Goal: Navigation & Orientation: Find specific page/section

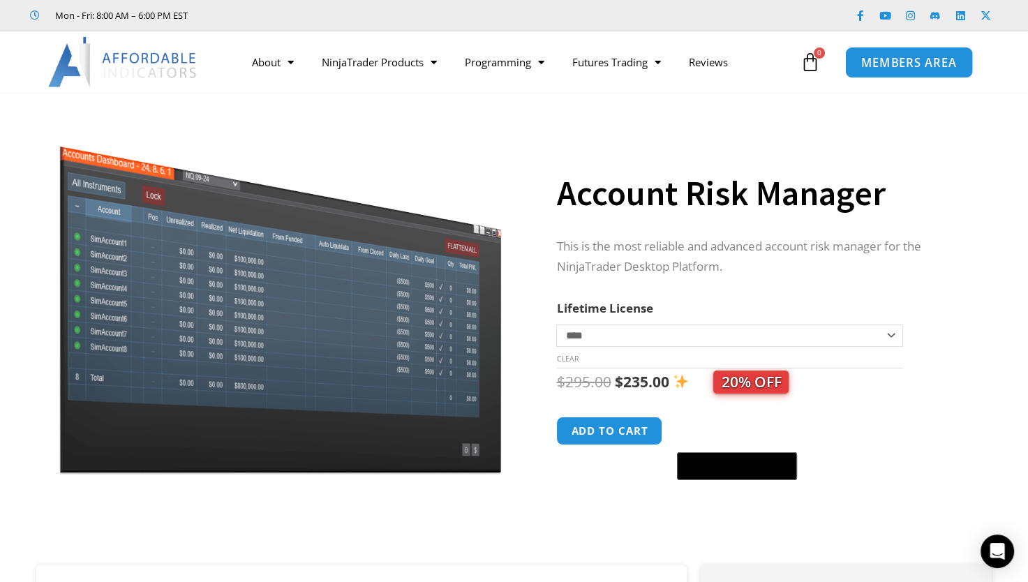
click at [904, 75] on link "MEMBERS AREA" at bounding box center [909, 61] width 128 height 31
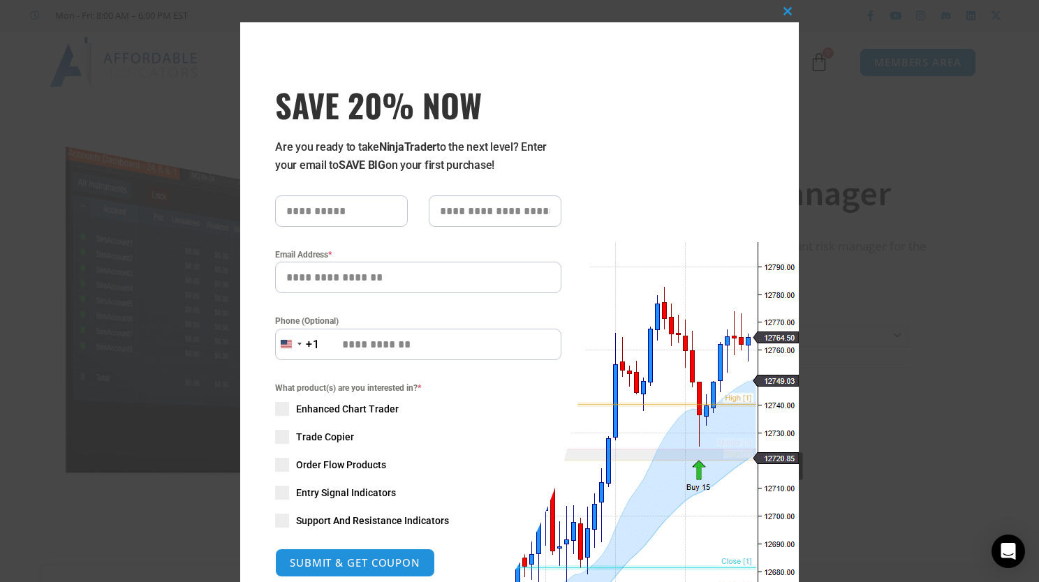
click at [865, 272] on div "Close this module SAVE 20% NOW Are you ready to take NinjaTrader to the next le…" at bounding box center [519, 291] width 1039 height 582
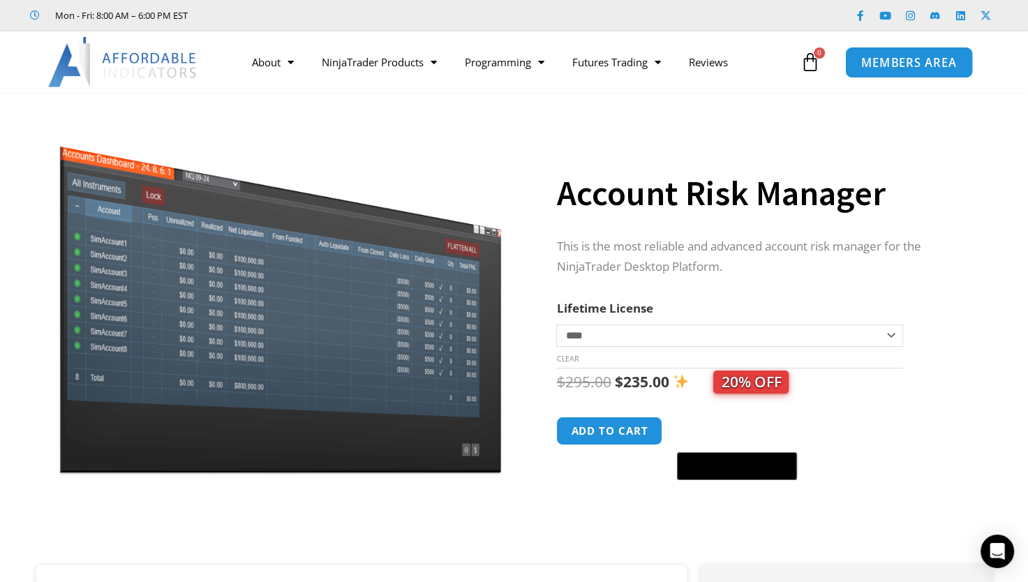
click at [932, 62] on span "MEMBERS AREA" at bounding box center [909, 63] width 96 height 12
